Goal: Transaction & Acquisition: Book appointment/travel/reservation

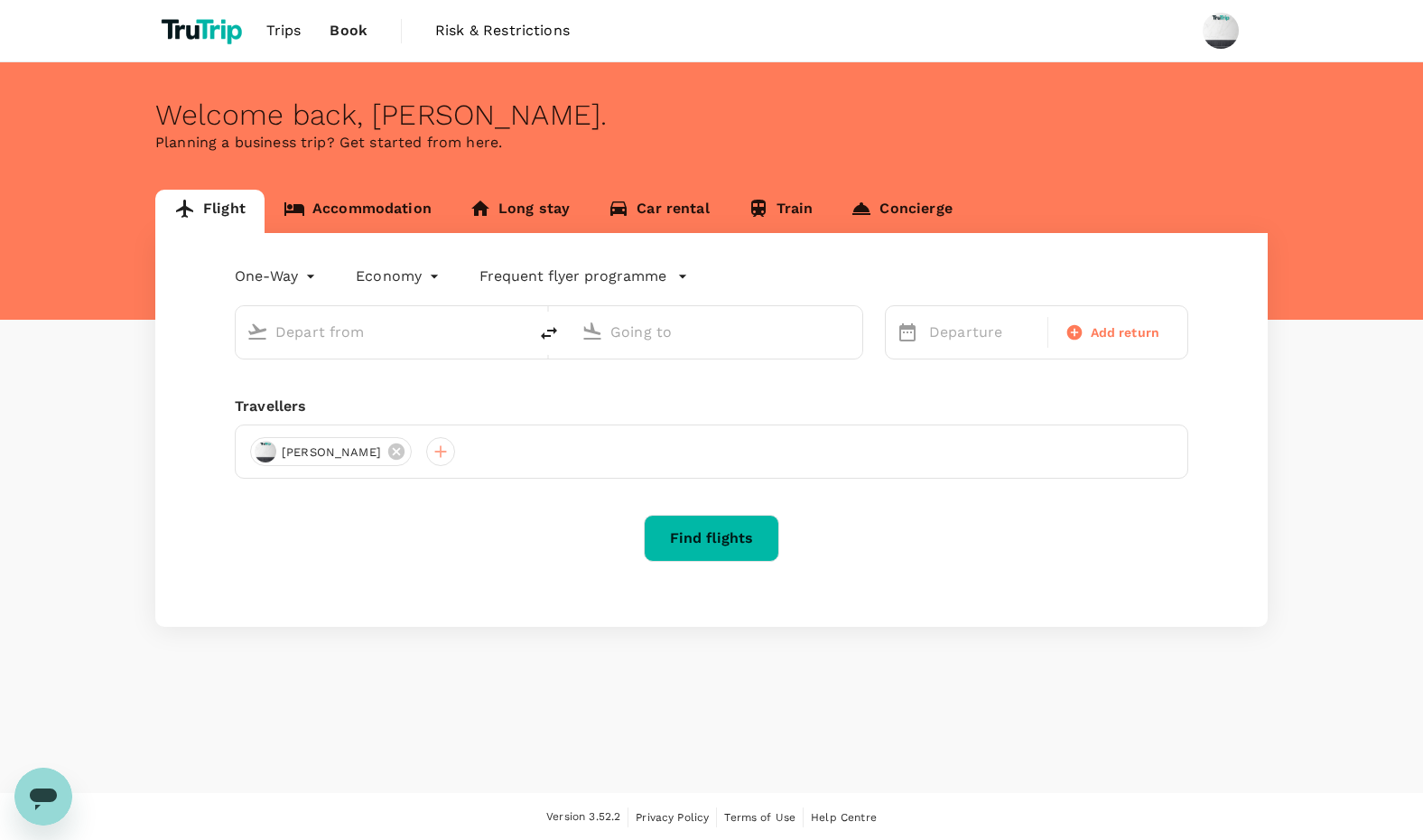
type input "Ngurah Rai Intl (DPS)"
type input "Soekarno-Hatta Intl (CGK)"
type input "Ngurah Rai Intl (DPS)"
type input "Soekarno-Hatta Intl (CGK)"
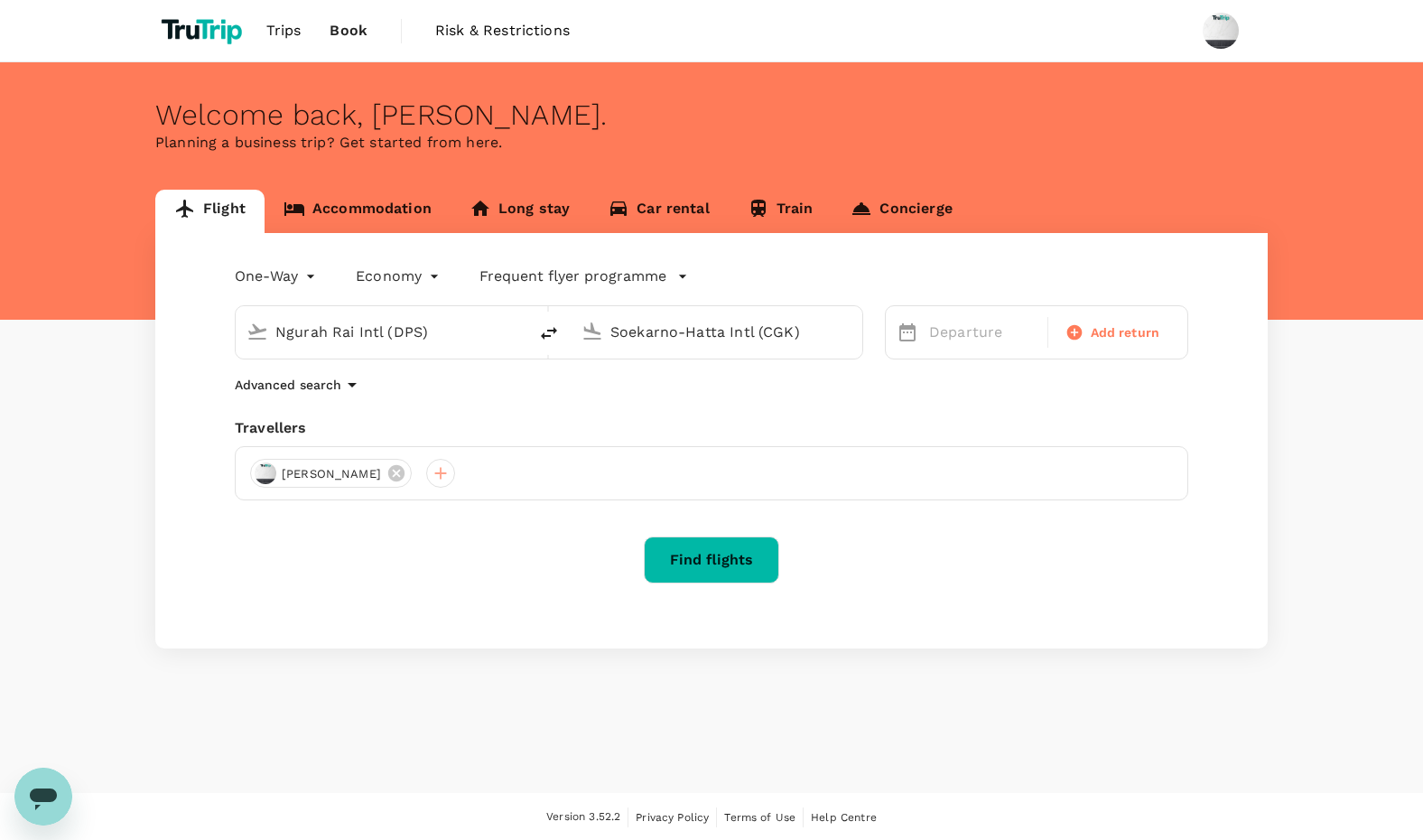
click at [275, 278] on body "Trips Book Risk & Restrictions Welcome back , [PERSON_NAME] . Planning a busine…" at bounding box center [711, 421] width 1423 height 842
click at [270, 388] on li "Multi City" at bounding box center [279, 384] width 109 height 33
type input "multicity"
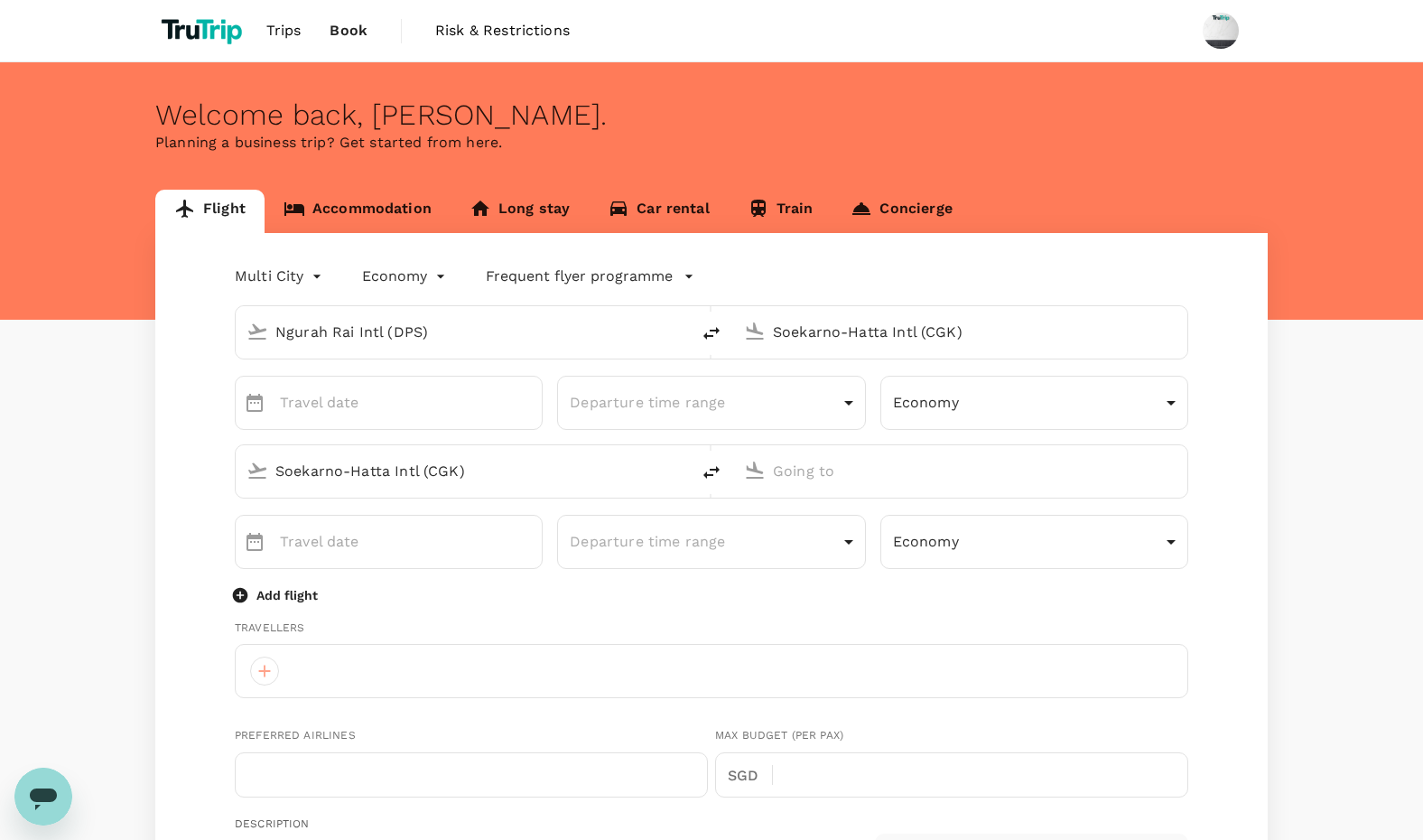
type input "[PERSON_NAME][EMAIL_ADDRESS][DOMAIN_NAME]"
type input "62"
type input "88289410266"
